Goal: Information Seeking & Learning: Learn about a topic

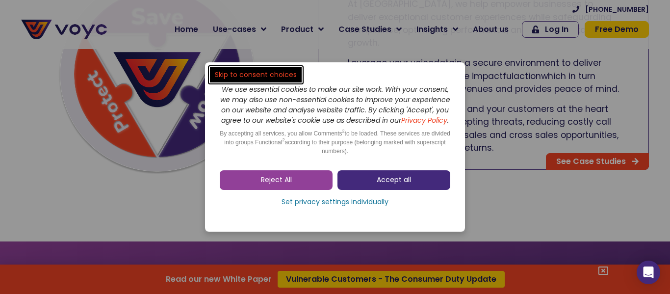
click at [394, 185] on span "Accept all" at bounding box center [394, 180] width 34 height 10
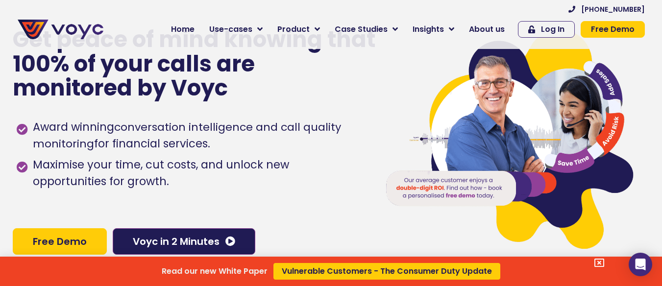
click at [324, 30] on div "Read our new White Paper Vulnerable Customers - The Consumer Duty Update" at bounding box center [331, 143] width 662 height 286
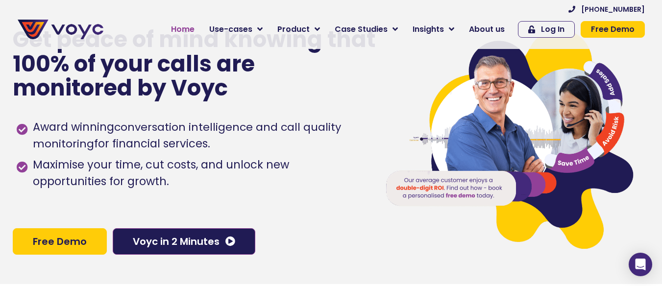
click at [186, 30] on span "Home" at bounding box center [183, 30] width 24 height 12
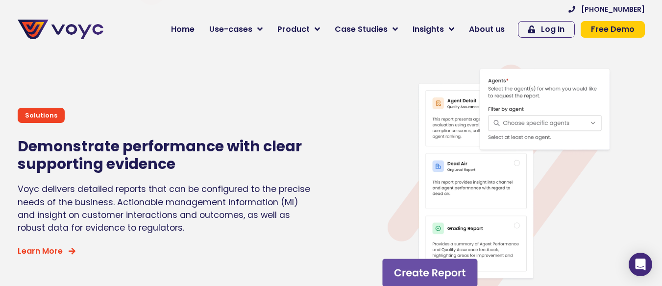
scroll to position [3432, 0]
